Goal: Information Seeking & Learning: Learn about a topic

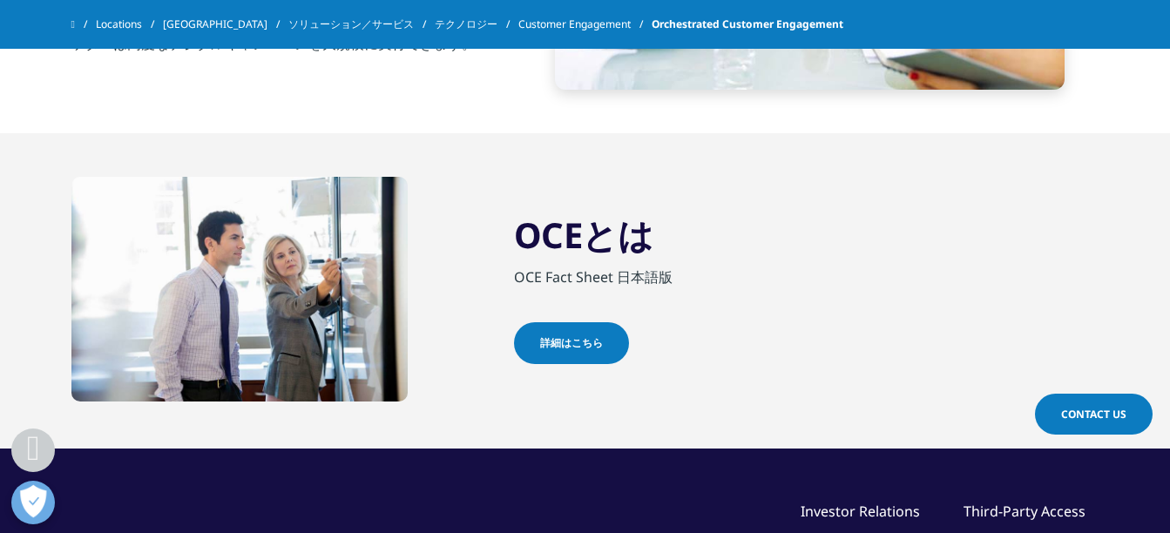
scroll to position [1307, 0]
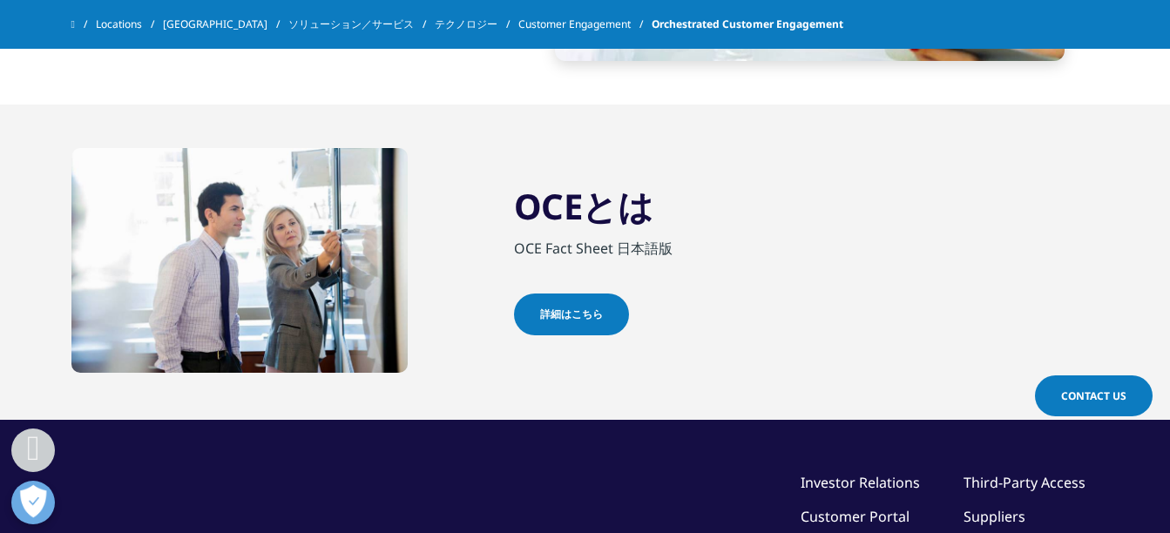
click at [571, 317] on span "詳細はこちら" at bounding box center [571, 315] width 63 height 16
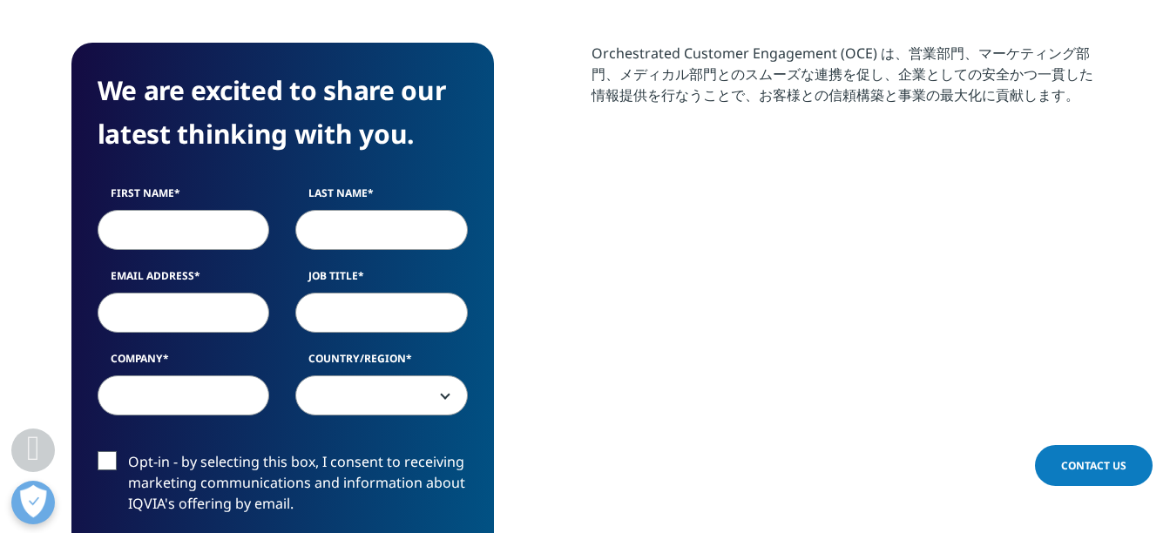
scroll to position [697, 0]
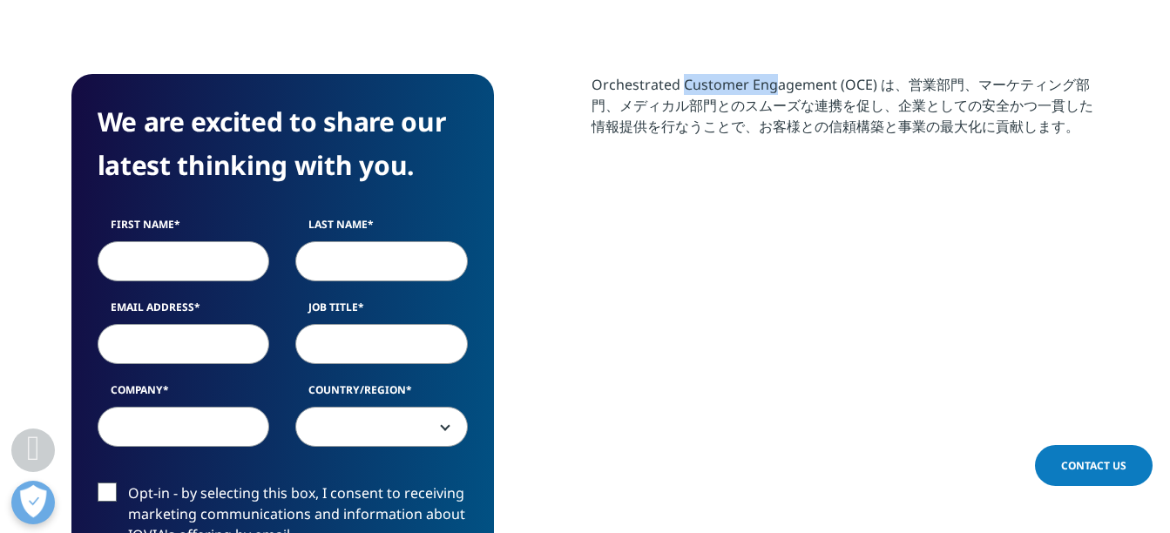
drag, startPoint x: 592, startPoint y: 82, endPoint x: 677, endPoint y: 85, distance: 85.5
click at [677, 85] on div "We are excited to share our latest thinking with you. First Name Last Name Emai…" at bounding box center [585, 411] width 1028 height 675
copy div "Orchestrated"
